Goal: Entertainment & Leisure: Consume media (video, audio)

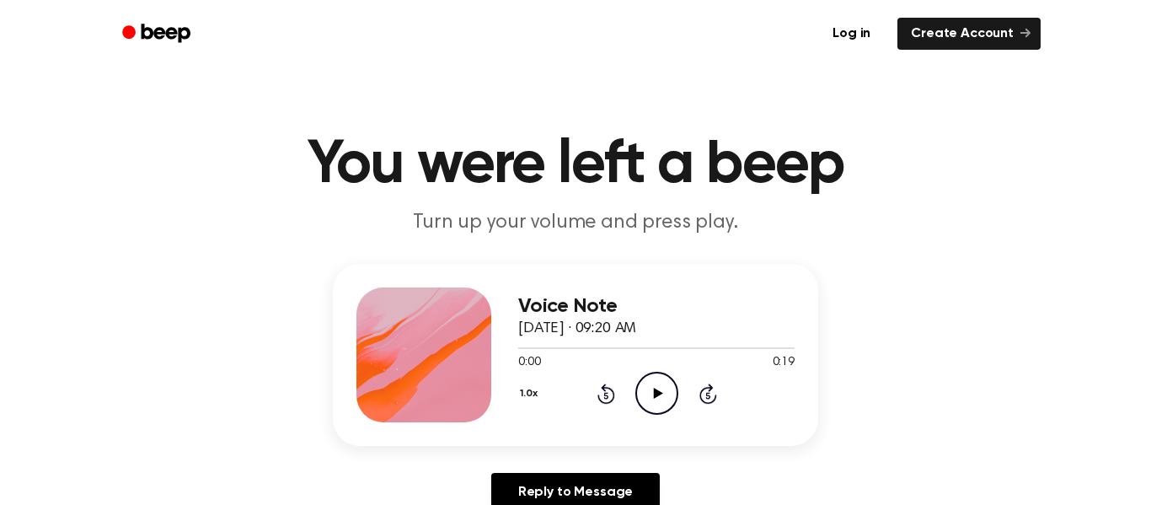
click at [652, 395] on icon "Play Audio" at bounding box center [656, 392] width 43 height 43
click at [653, 395] on icon at bounding box center [657, 392] width 8 height 11
click at [648, 380] on icon "Play Audio" at bounding box center [656, 392] width 43 height 43
click at [648, 380] on icon "Pause Audio" at bounding box center [656, 392] width 43 height 43
click at [456, 203] on header "You were left a beep Turn up your volume and press play." at bounding box center [575, 186] width 1110 height 102
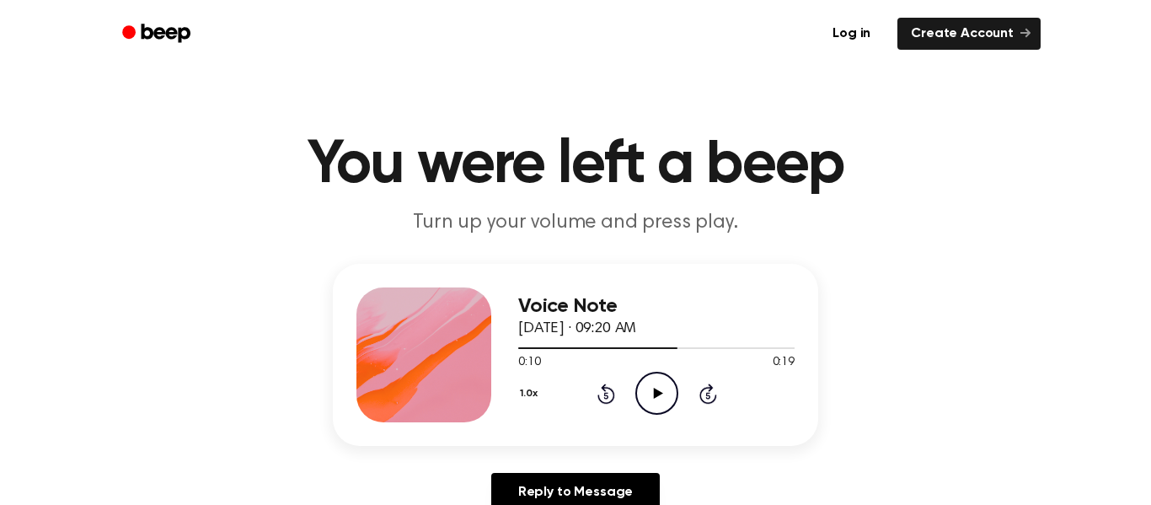
click at [652, 397] on icon "Play Audio" at bounding box center [656, 392] width 43 height 43
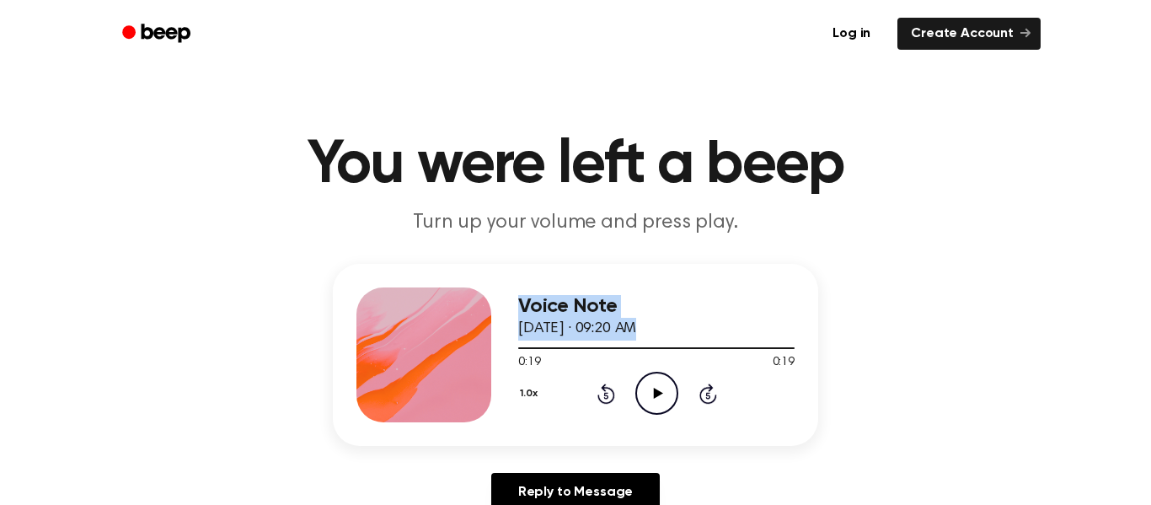
drag, startPoint x: 540, startPoint y: 346, endPoint x: 425, endPoint y: 369, distance: 117.6
click at [425, 369] on div "Voice Note [DATE] · 09:20 AM 0:19 0:19 Your browser does not support the [objec…" at bounding box center [575, 355] width 485 height 182
click at [633, 416] on div "Voice Note [DATE] · 09:20 AM 0:19 0:19 Your browser does not support the [objec…" at bounding box center [656, 354] width 276 height 135
click at [555, 351] on div at bounding box center [656, 346] width 276 height 13
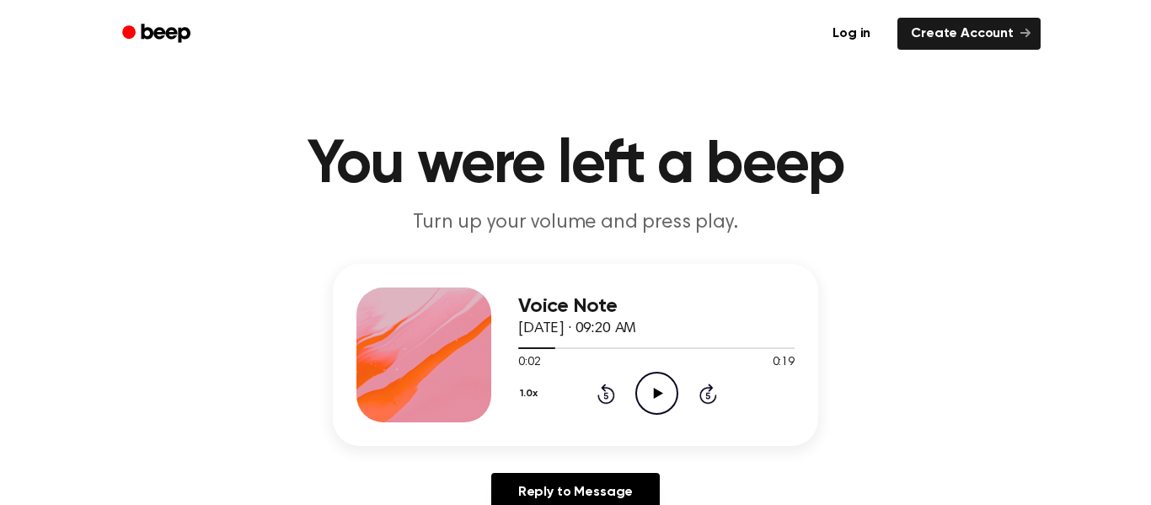
click at [515, 350] on div "Voice Note [DATE] · 09:20 AM 0:02 0:19 Your browser does not support the [objec…" at bounding box center [575, 355] width 485 height 182
click at [522, 350] on div at bounding box center [656, 346] width 276 height 13
click at [653, 360] on div "0:00 0:19" at bounding box center [656, 363] width 276 height 18
click at [656, 393] on icon at bounding box center [657, 392] width 9 height 11
click at [656, 393] on icon "Pause Audio" at bounding box center [656, 392] width 43 height 43
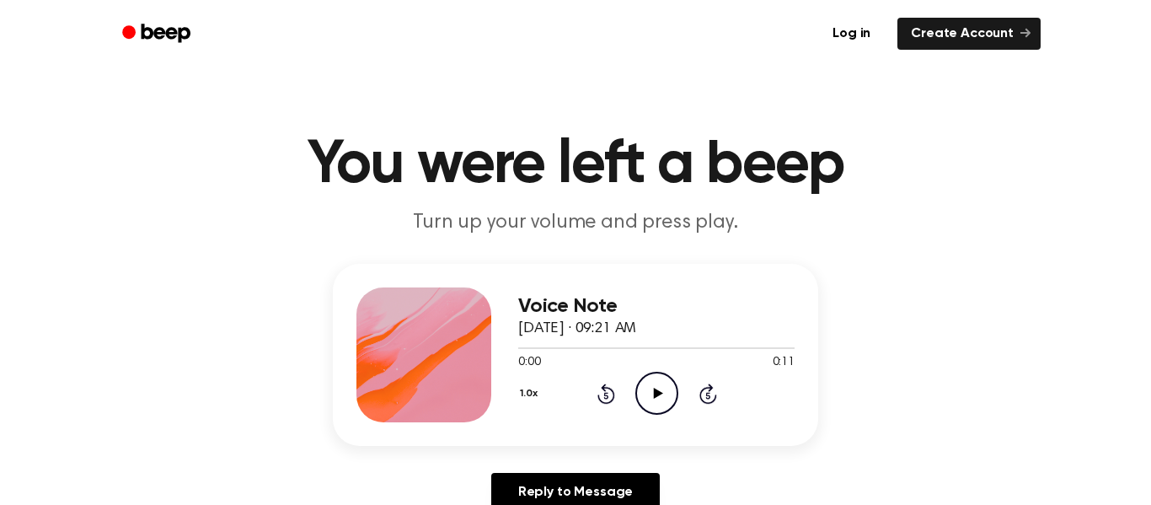
click at [640, 382] on icon "Play Audio" at bounding box center [656, 392] width 43 height 43
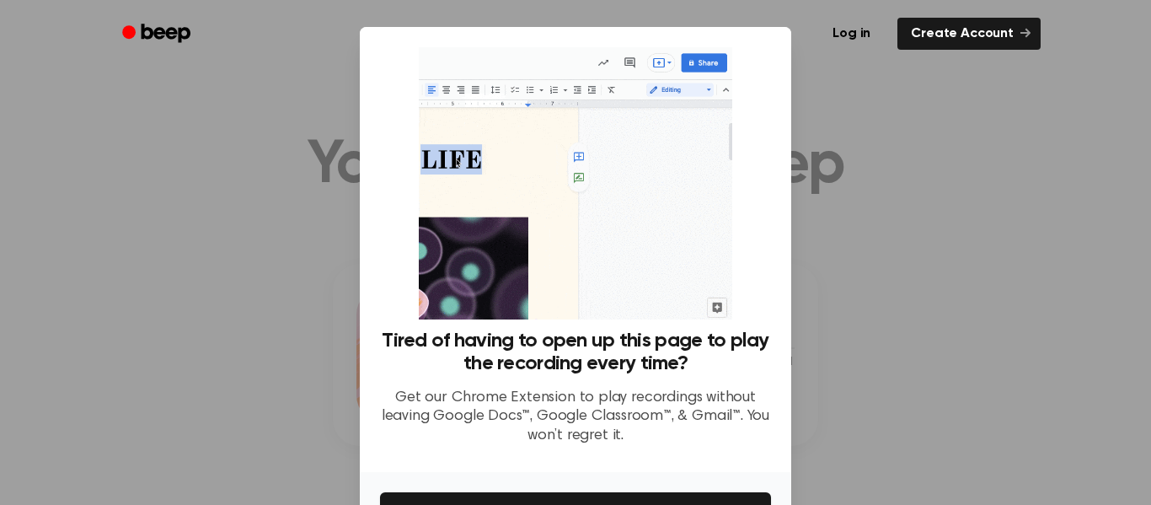
click at [1033, 170] on div at bounding box center [575, 252] width 1151 height 505
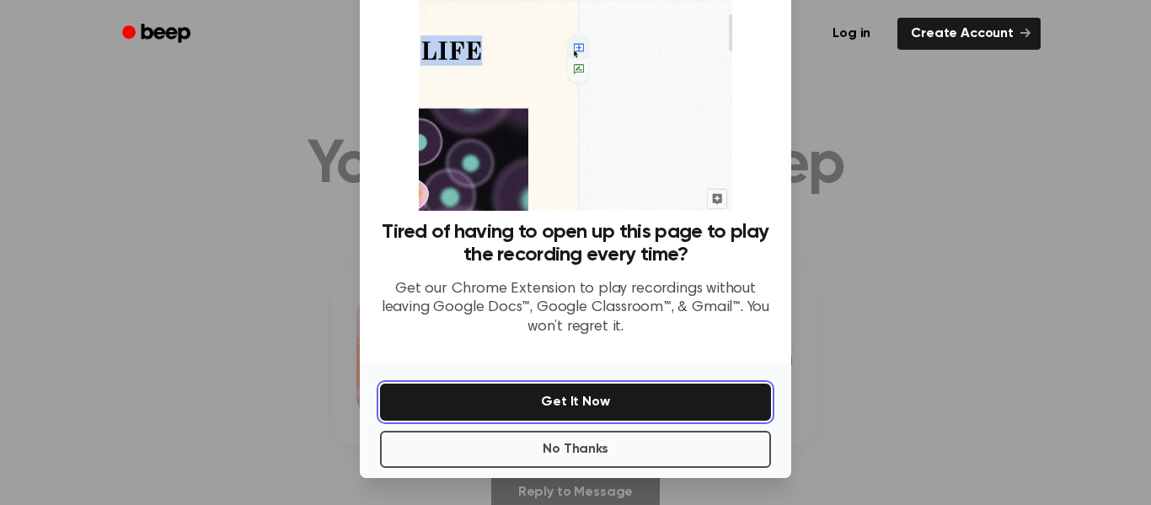
click at [560, 398] on button "Get It Now" at bounding box center [575, 401] width 391 height 37
